Goal: Navigation & Orientation: Find specific page/section

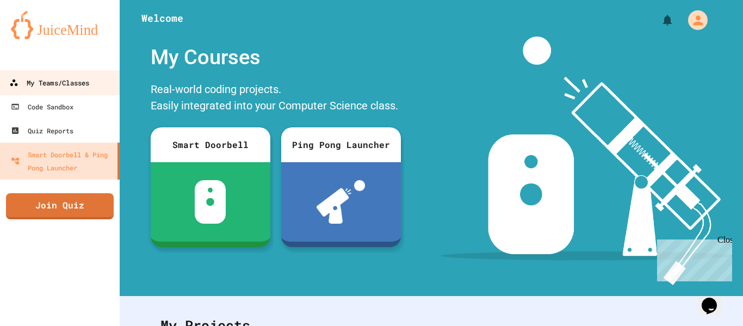
click at [75, 84] on div "My Teams/Classes" at bounding box center [49, 83] width 80 height 14
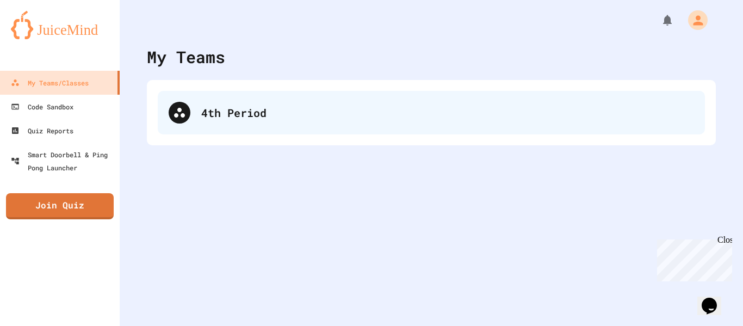
click at [378, 133] on div "4th Period" at bounding box center [431, 113] width 547 height 44
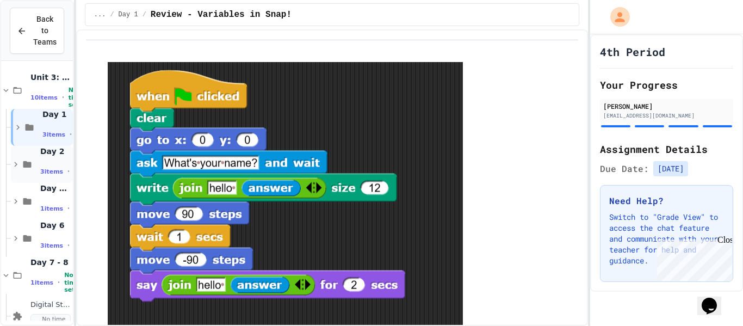
scroll to position [54, 0]
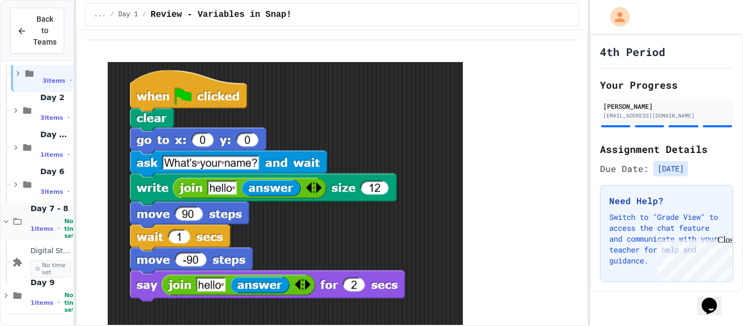
click at [39, 208] on span "Day 7 - 8" at bounding box center [50, 208] width 40 height 10
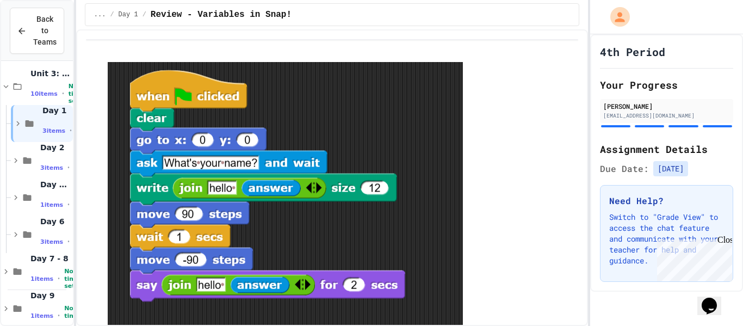
scroll to position [17, 0]
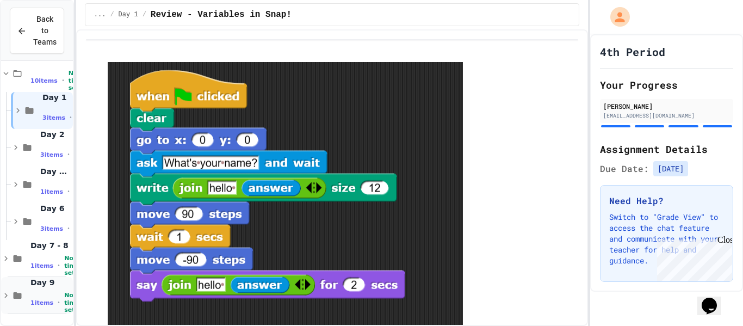
click at [37, 282] on span "Day 9" at bounding box center [50, 282] width 40 height 10
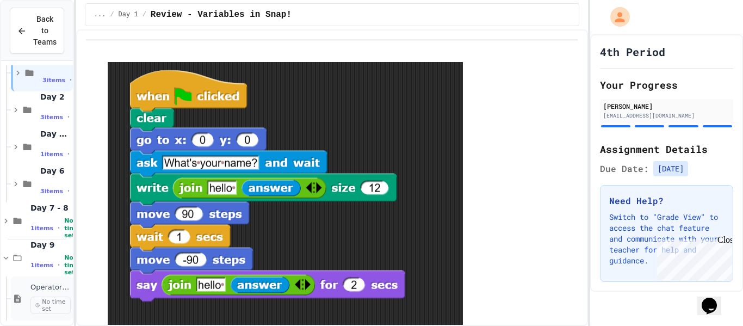
click at [39, 297] on span "No time set" at bounding box center [50, 304] width 40 height 17
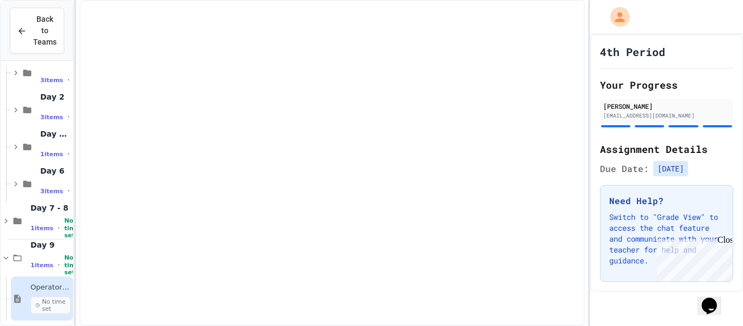
scroll to position [41, 0]
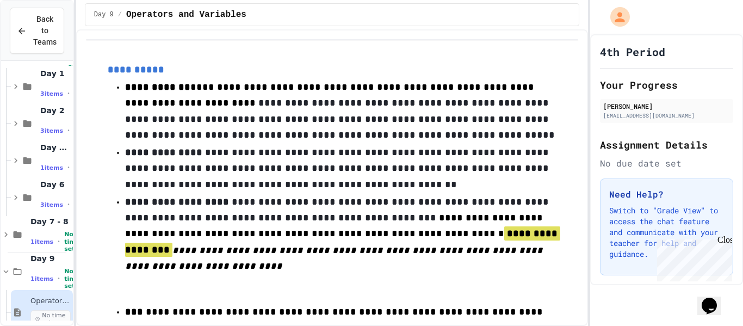
drag, startPoint x: 725, startPoint y: 239, endPoint x: 1045, endPoint y: 467, distance: 393.0
click at [725, 239] on div "Close" at bounding box center [724, 242] width 14 height 14
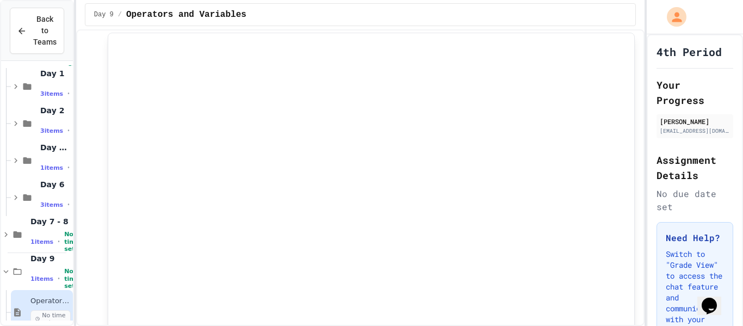
scroll to position [736, 0]
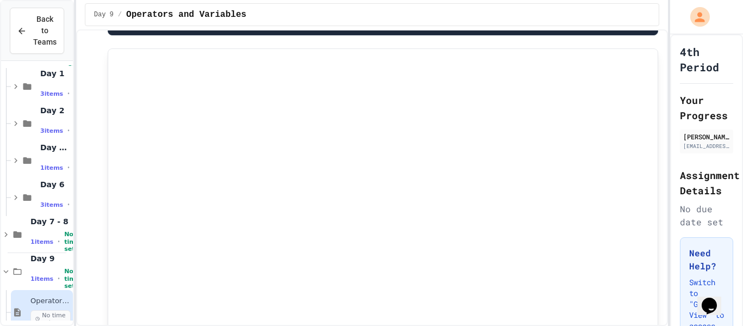
click at [671, 33] on div "**********" at bounding box center [371, 163] width 743 height 326
